Goal: Task Accomplishment & Management: Complete application form

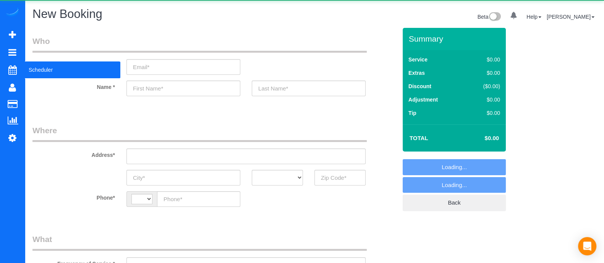
select select "string:US"
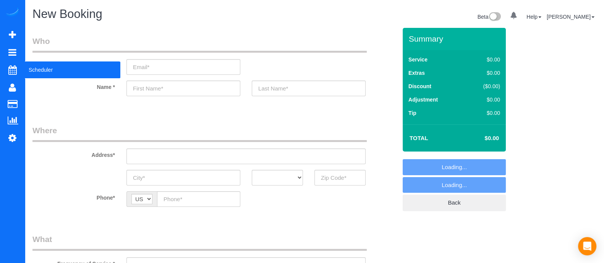
select select "object:638"
click at [58, 73] on span "Scheduler" at bounding box center [72, 70] width 95 height 18
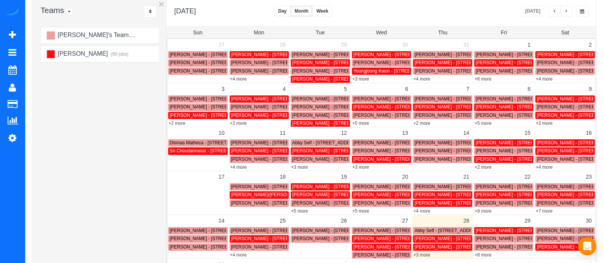
scroll to position [56, 0]
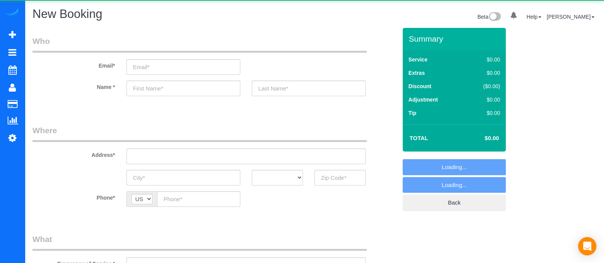
select select "object:4754"
select select "string:US"
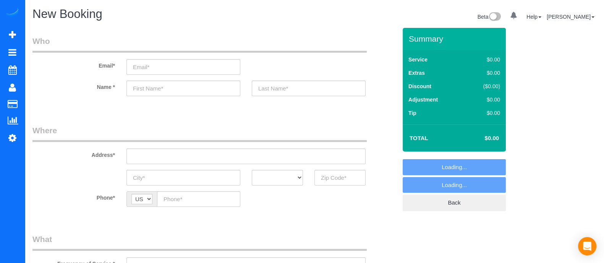
select select "object:731"
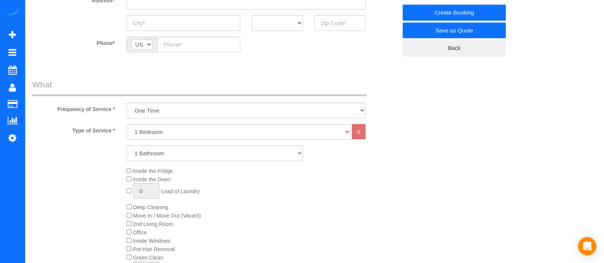
scroll to position [137, 0]
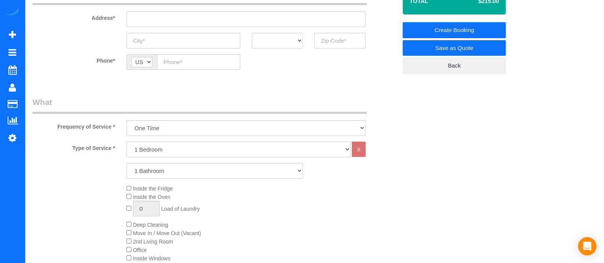
click at [175, 152] on select "1 Bedroom 2 Bedrooms 3 Bedrooms 4 Bedrooms 5 Bedrooms 6 Bedrooms" at bounding box center [238, 150] width 224 height 16
click at [126, 142] on select "1 Bedroom 2 Bedrooms 3 Bedrooms 4 Bedrooms 5 Bedrooms 6 Bedrooms" at bounding box center [238, 150] width 224 height 16
drag, startPoint x: 170, startPoint y: 151, endPoint x: 168, endPoint y: 175, distance: 24.1
click at [168, 175] on div "Type of Service * 1 Bedroom 2 Bedrooms 3 Bedrooms 4 Bedrooms 5 Bedrooms 6 Bedro…" at bounding box center [214, 228] width 364 height 173
select select "2"
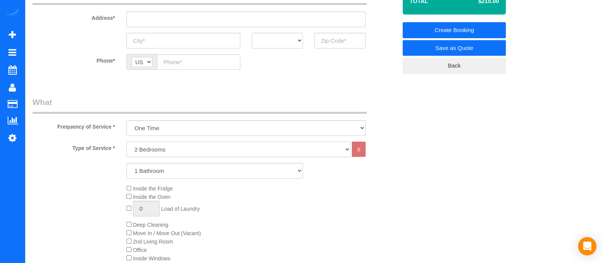
click at [126, 142] on select "1 Bedroom 2 Bedrooms 3 Bedrooms 4 Bedrooms 5 Bedrooms 6 Bedrooms" at bounding box center [238, 150] width 224 height 16
drag, startPoint x: 167, startPoint y: 171, endPoint x: 157, endPoint y: 194, distance: 25.0
click at [157, 194] on div "Type of Service * 1 Bedroom 2 Bedrooms 3 Bedrooms 4 Bedrooms 5 Bedrooms 6 Bedro…" at bounding box center [214, 228] width 364 height 173
select select "2"
click at [126, 163] on select "1 Bathroom 2 Bathrooms 3 Bathrooms 4 Bathrooms 5 Bathrooms 6 Bathrooms" at bounding box center [214, 171] width 176 height 16
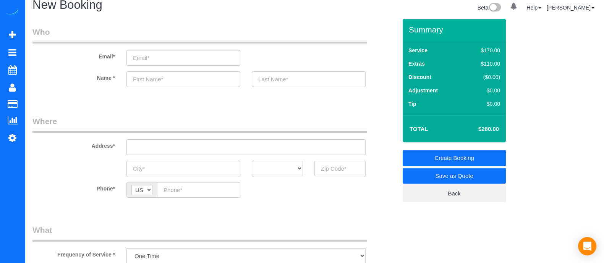
scroll to position [0, 0]
